Goal: Information Seeking & Learning: Learn about a topic

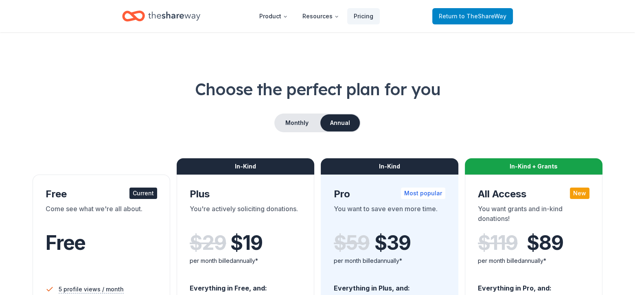
click at [462, 15] on span "to TheShareWay" at bounding box center [482, 16] width 47 height 7
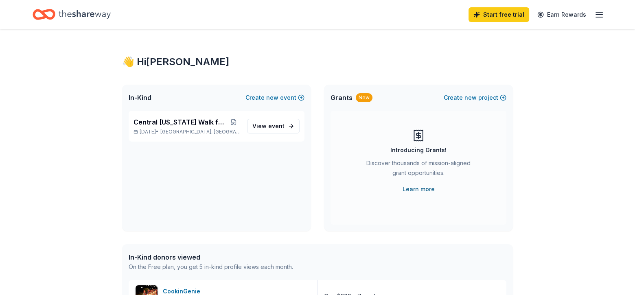
click at [421, 190] on link "Learn more" at bounding box center [419, 189] width 32 height 10
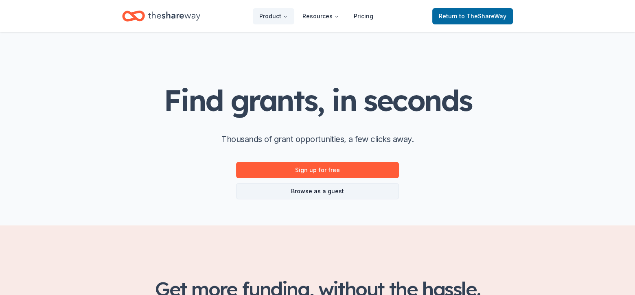
click at [294, 192] on link "Browse as a guest" at bounding box center [317, 191] width 163 height 16
click at [318, 193] on link "Browse as a guest" at bounding box center [317, 191] width 163 height 16
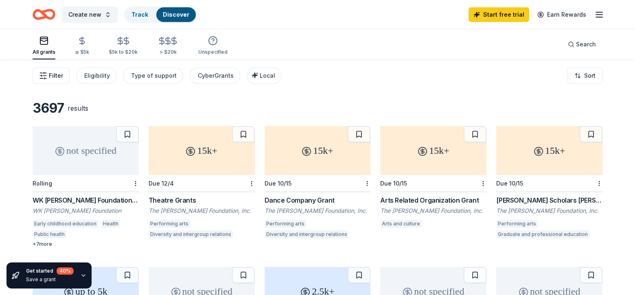
click at [55, 75] on span "Filter" at bounding box center [56, 76] width 14 height 10
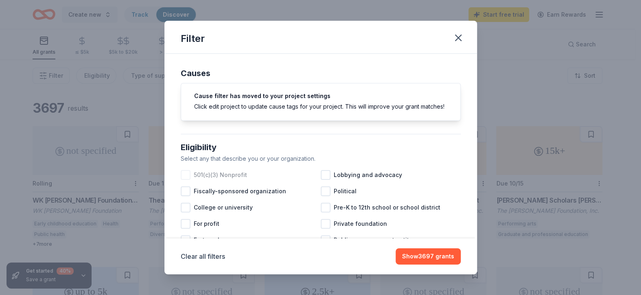
click at [187, 180] on div at bounding box center [186, 175] width 10 height 10
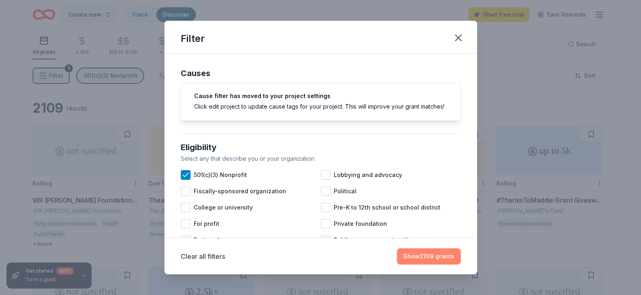
click at [434, 258] on button "Show 2109 grants" at bounding box center [429, 256] width 64 height 16
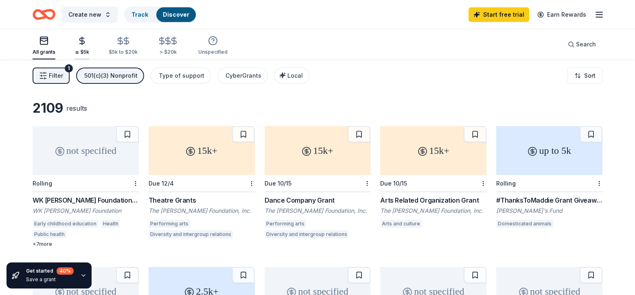
click at [76, 53] on div "≤ $5k" at bounding box center [82, 52] width 14 height 7
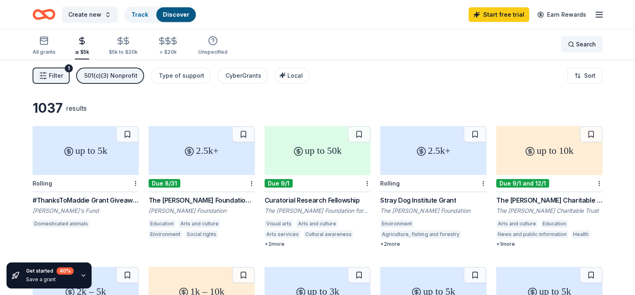
click at [575, 46] on div "Search" at bounding box center [582, 44] width 28 height 10
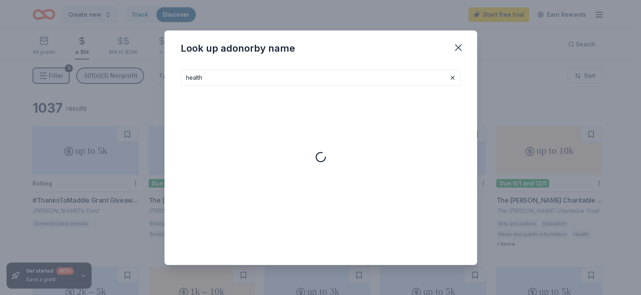
type input "health"
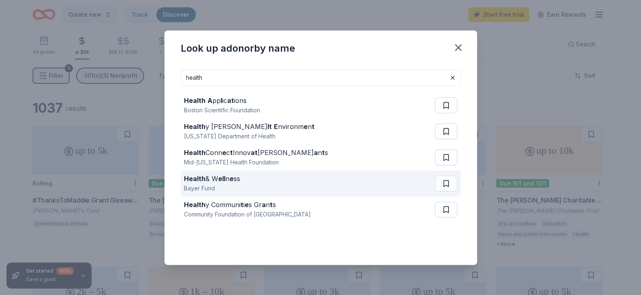
click at [214, 184] on div "Bayer Fund" at bounding box center [212, 189] width 56 height 10
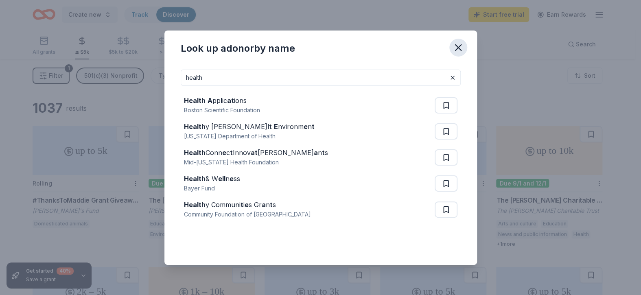
drag, startPoint x: 454, startPoint y: 0, endPoint x: 458, endPoint y: 48, distance: 47.8
click at [458, 48] on icon "button" at bounding box center [458, 48] width 6 height 6
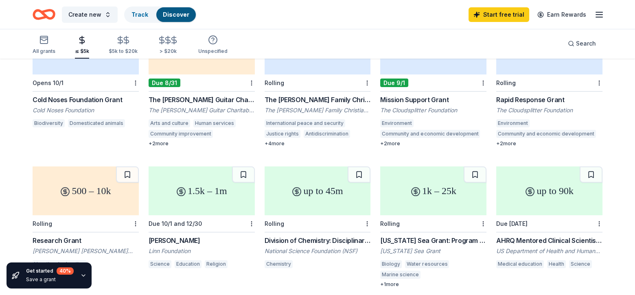
scroll to position [274, 0]
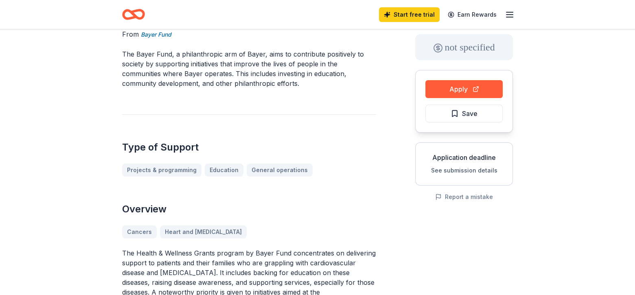
scroll to position [43, 0]
